Goal: Task Accomplishment & Management: Manage account settings

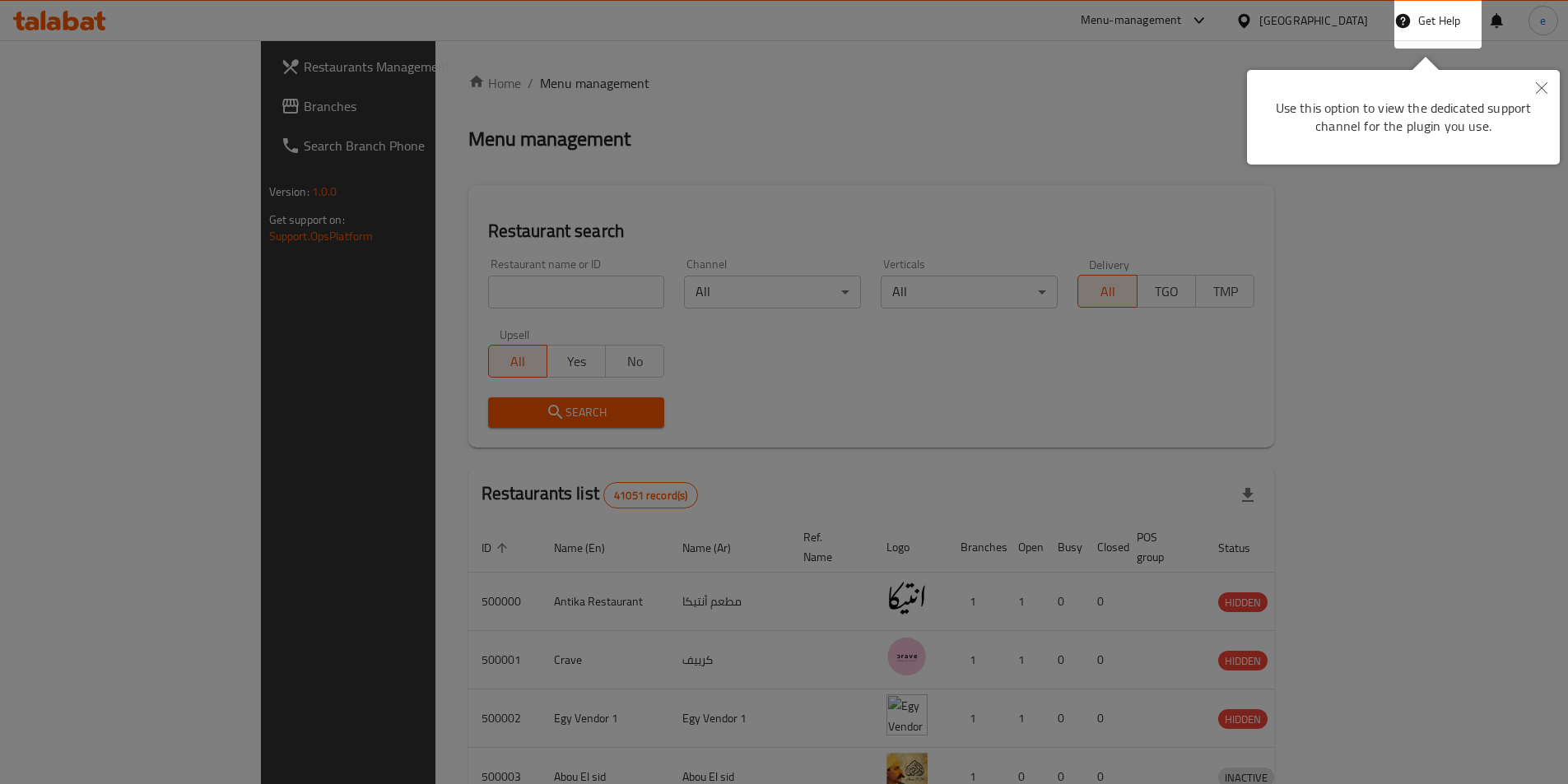
click at [776, 146] on div at bounding box center [784, 392] width 1568 height 784
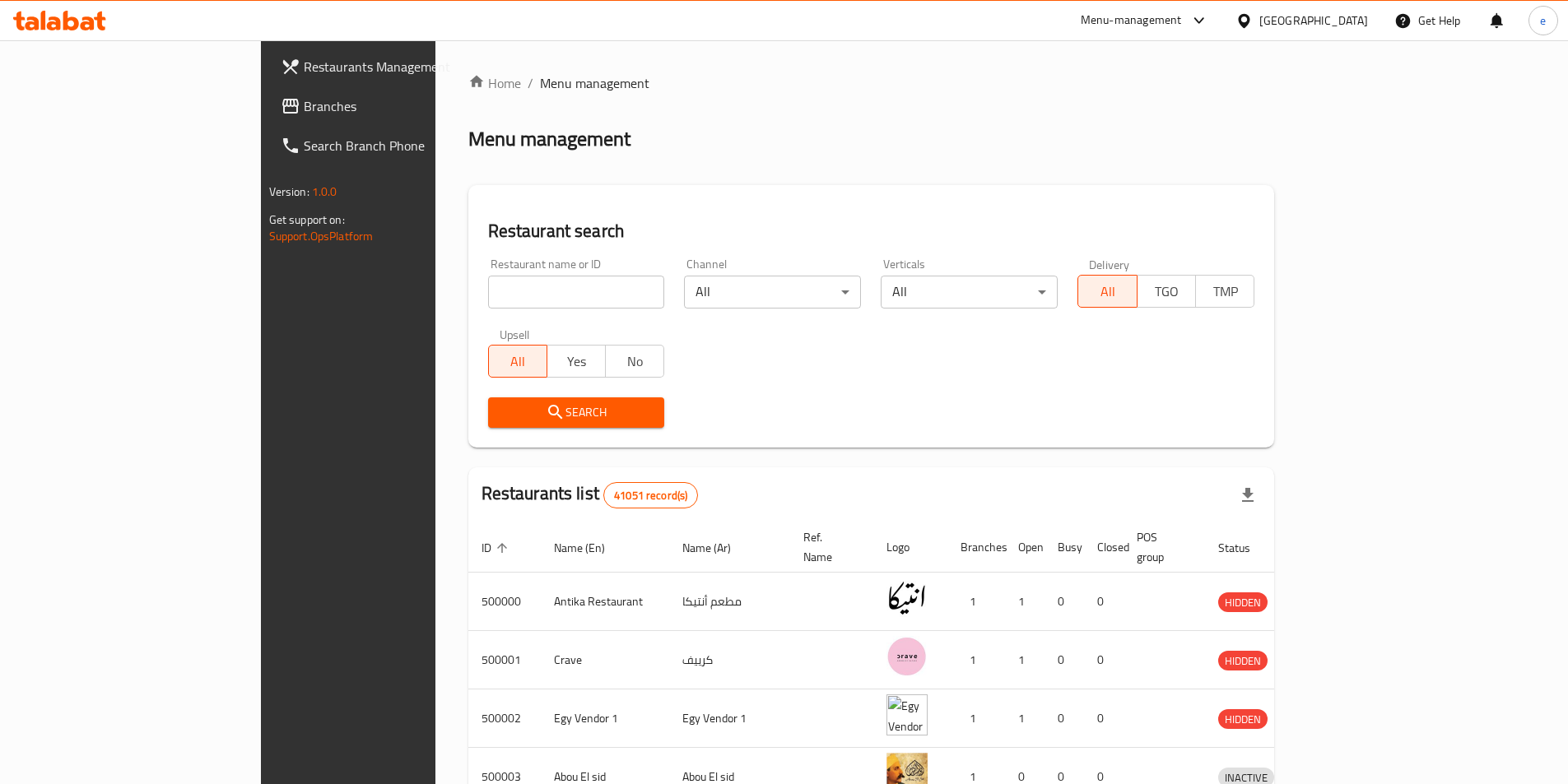
click at [1350, 24] on div "Egypt" at bounding box center [1313, 20] width 109 height 18
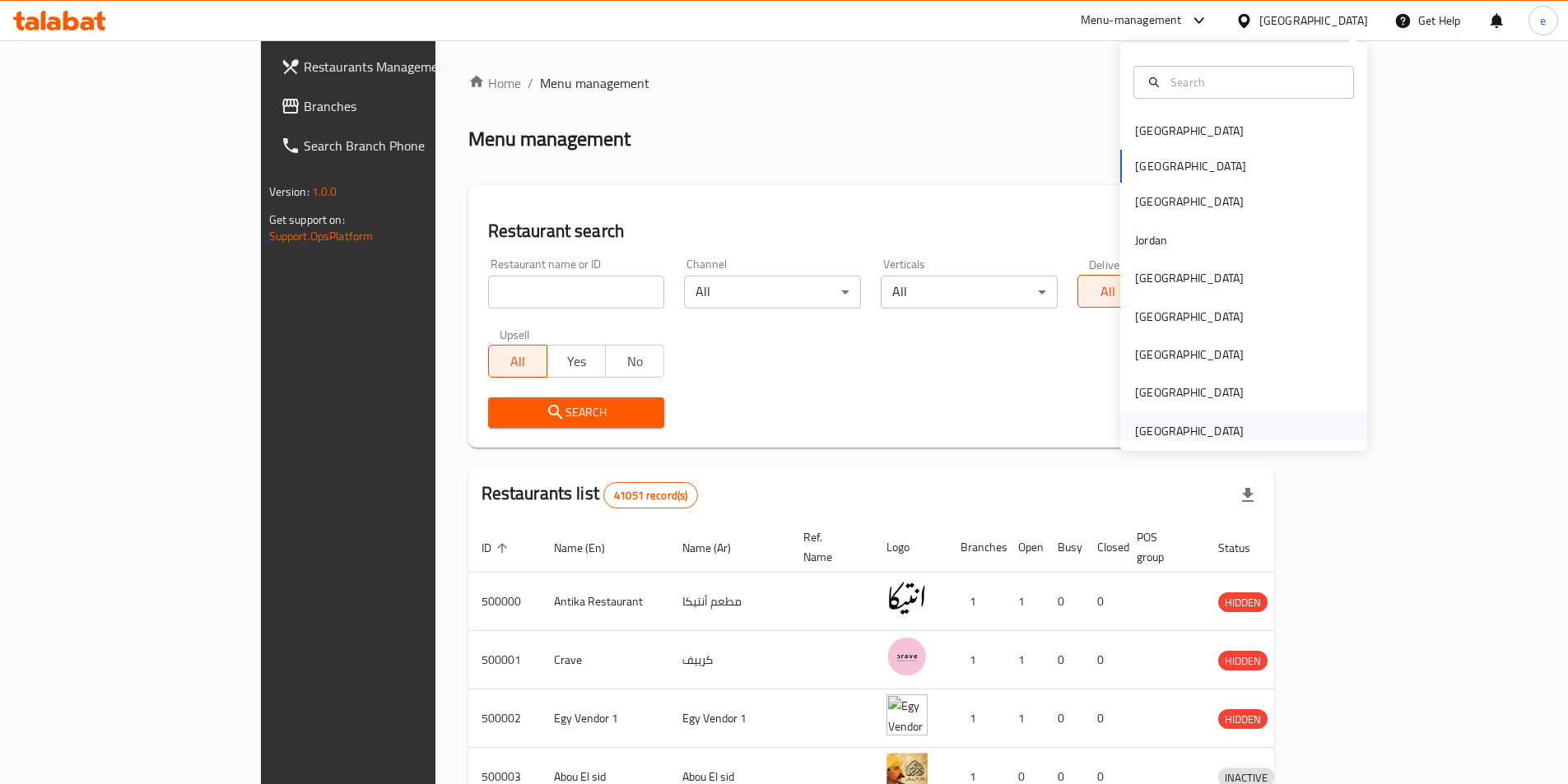
click at [1215, 433] on div "[GEOGRAPHIC_DATA]" at bounding box center [1189, 431] width 109 height 18
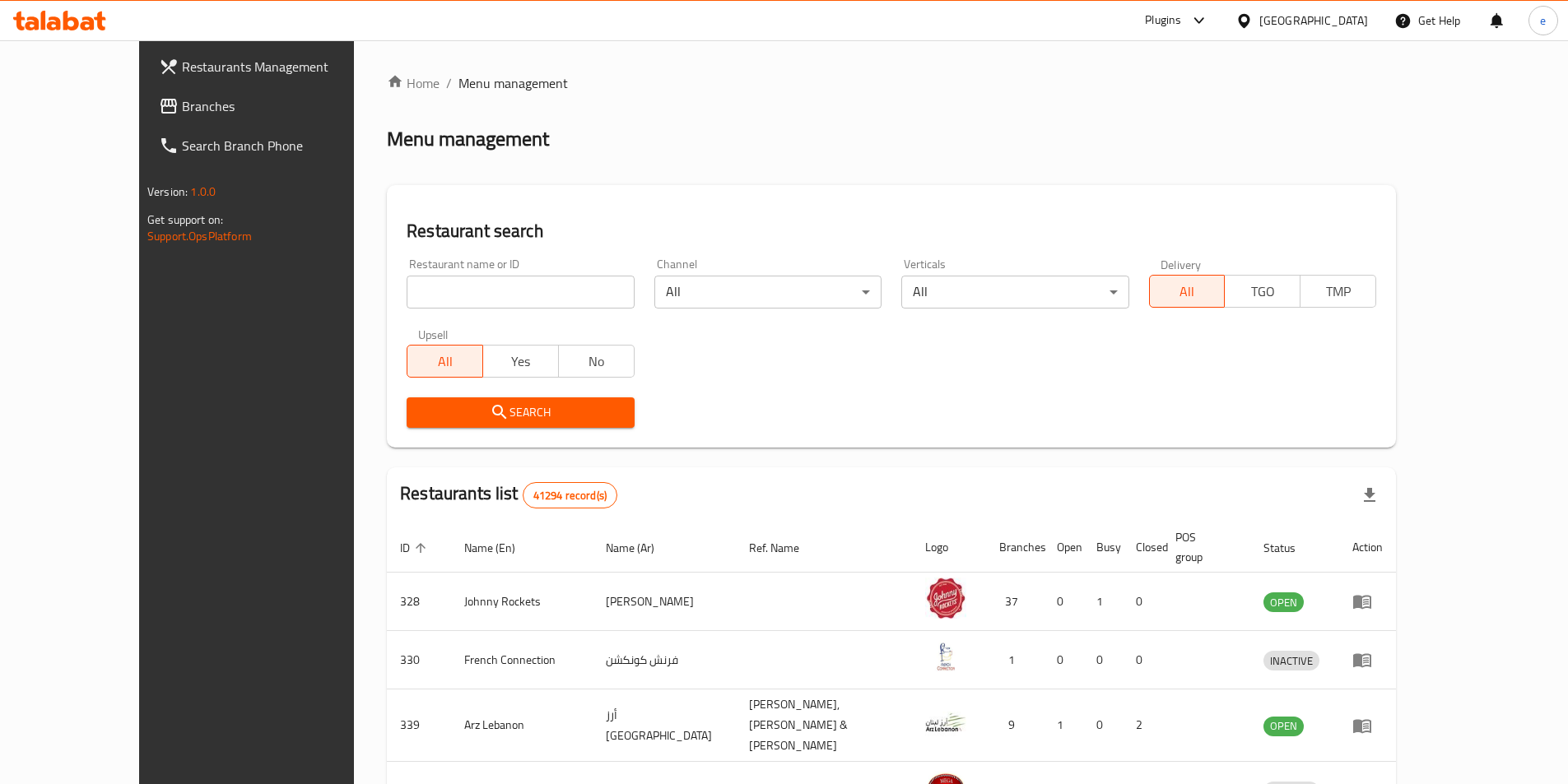
click at [182, 102] on span "Branches" at bounding box center [284, 106] width 206 height 20
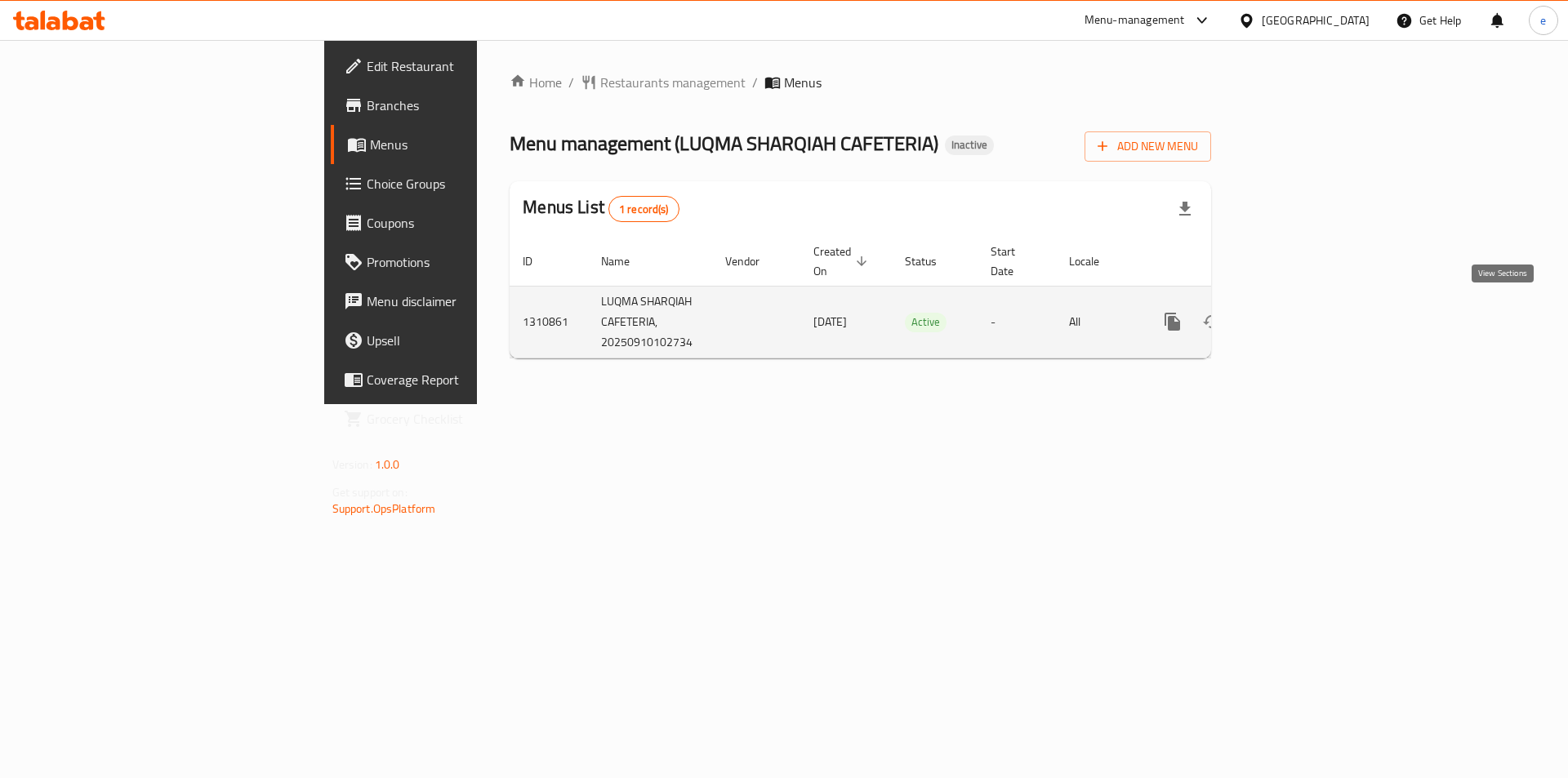
click at [1300, 318] on icon "enhanced table" at bounding box center [1290, 321] width 20 height 20
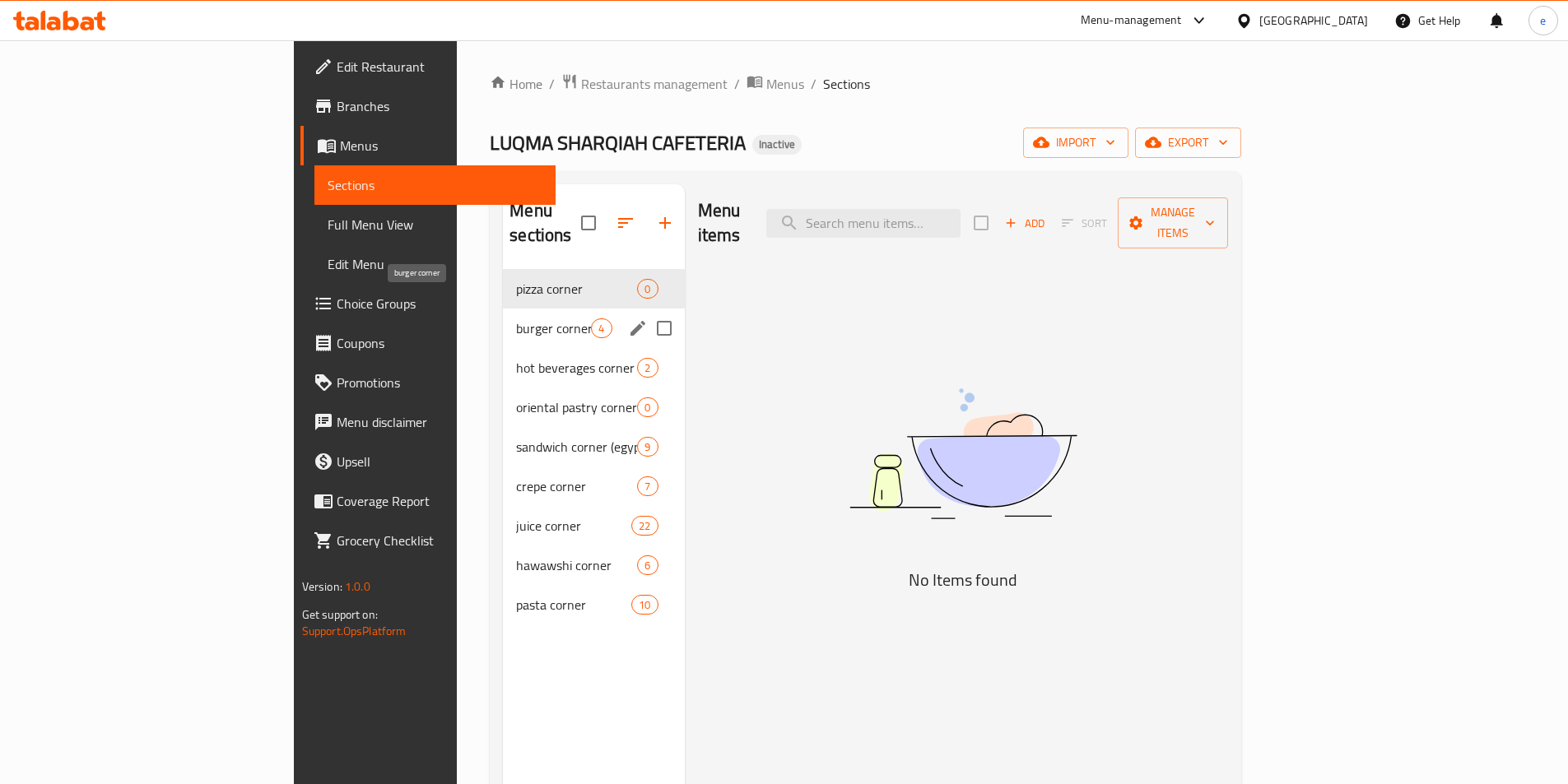
click at [516, 319] on span "burger corner" at bounding box center [553, 328] width 75 height 20
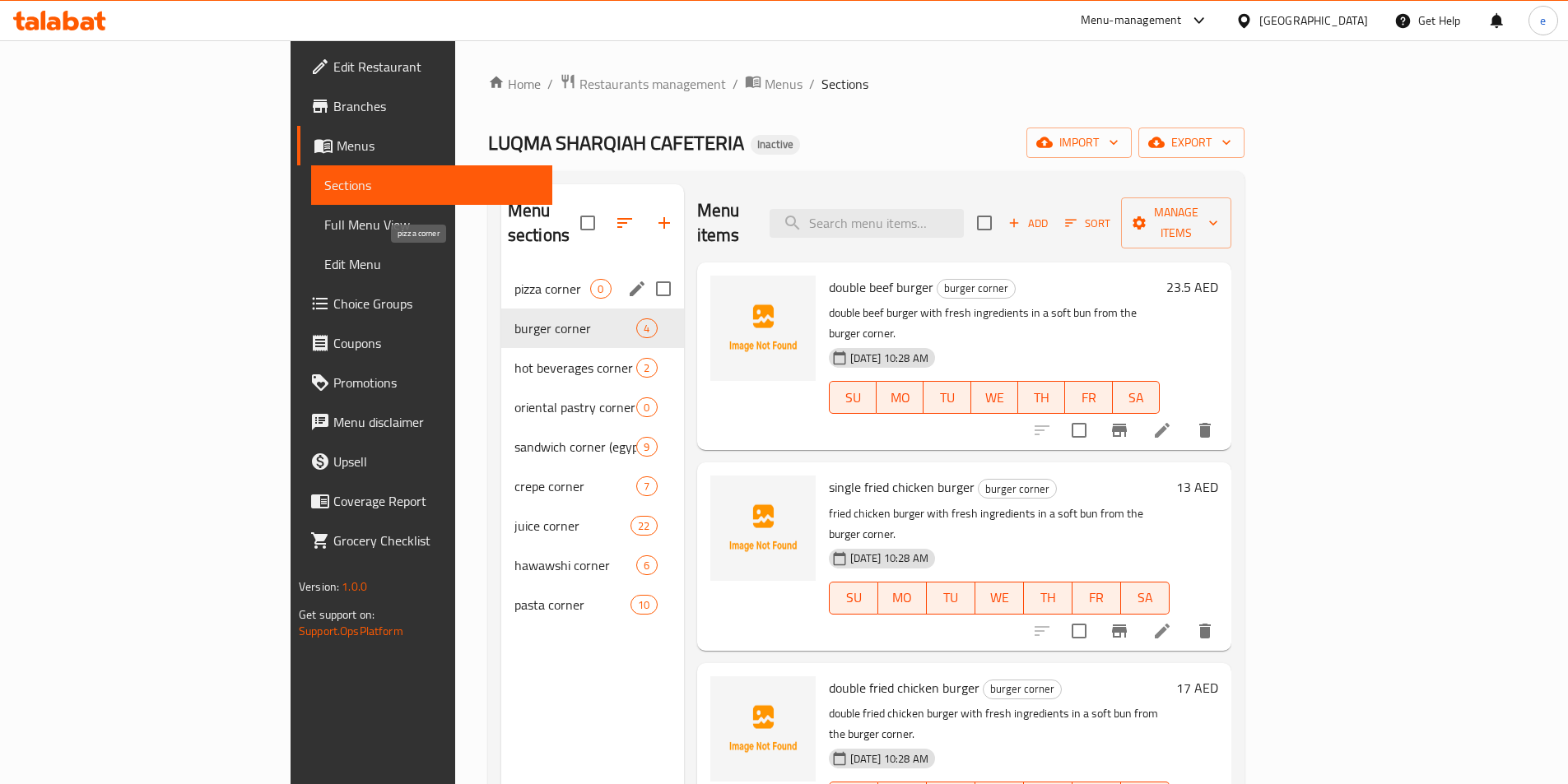
click at [514, 279] on span "pizza corner" at bounding box center [552, 288] width 76 height 20
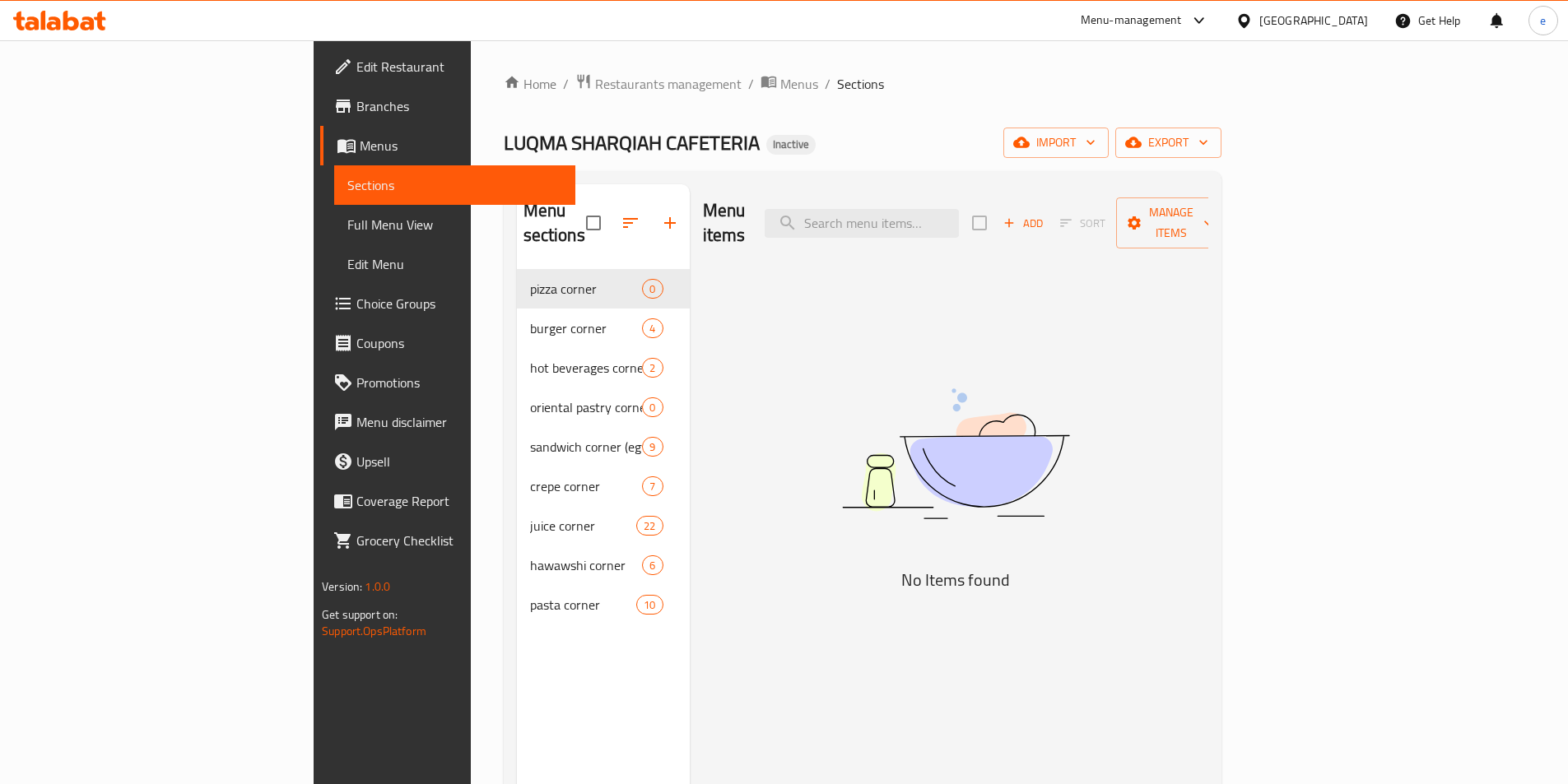
click at [356, 115] on span "Branches" at bounding box center [459, 106] width 206 height 20
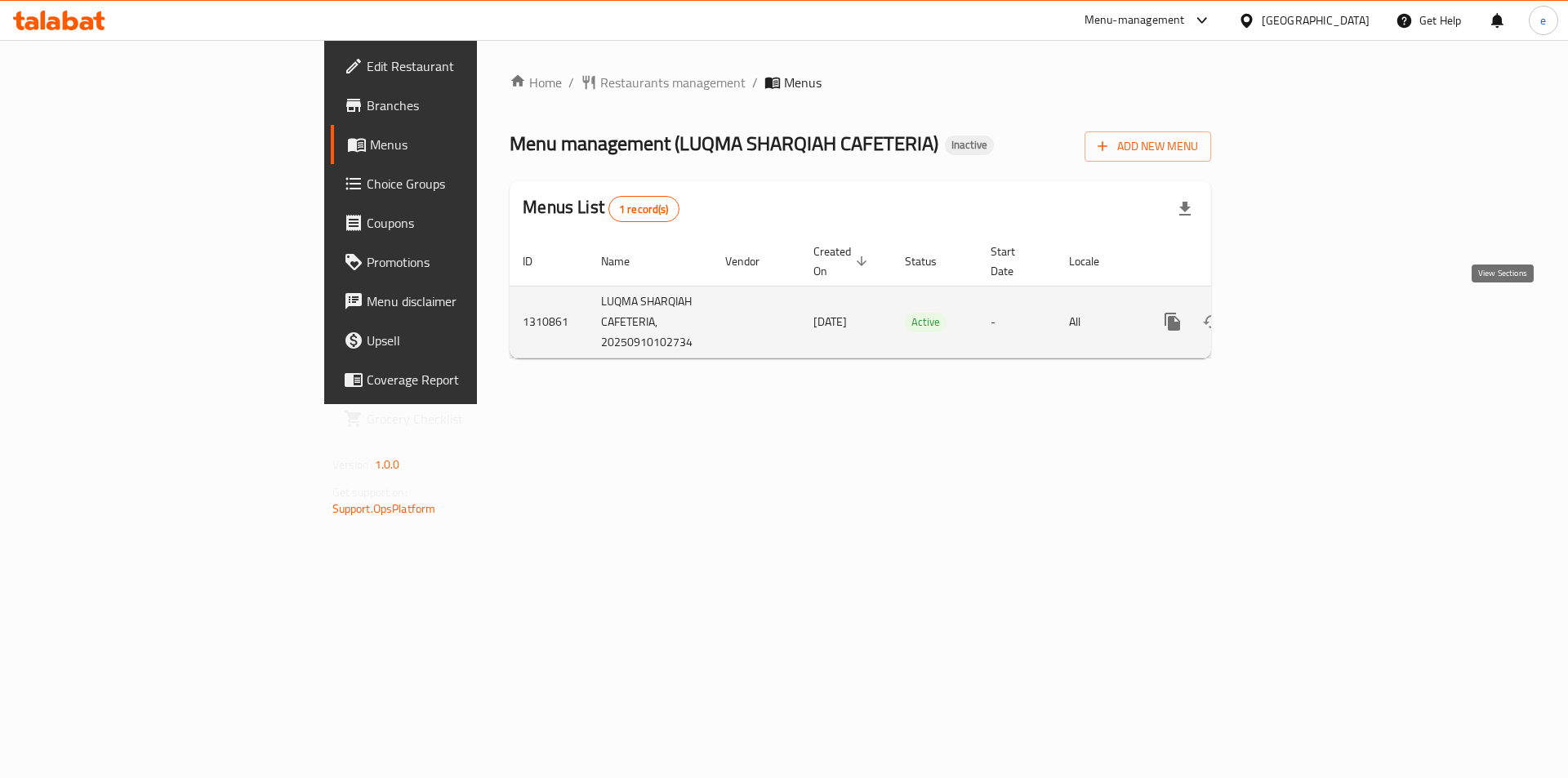
click at [1300, 318] on icon "enhanced table" at bounding box center [1290, 321] width 20 height 20
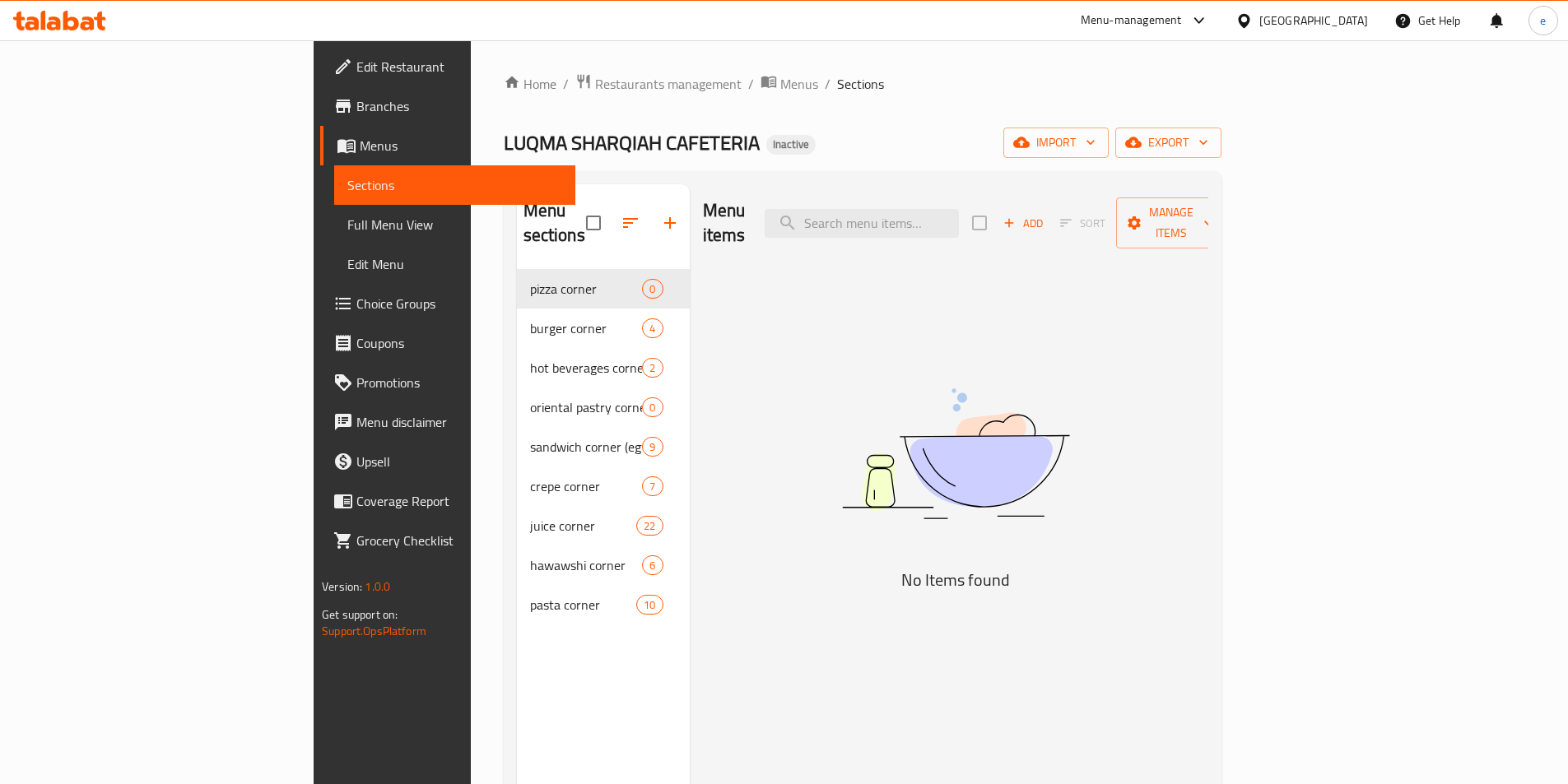
click at [356, 111] on span "Branches" at bounding box center [459, 106] width 206 height 20
